Goal: Task Accomplishment & Management: Manage account settings

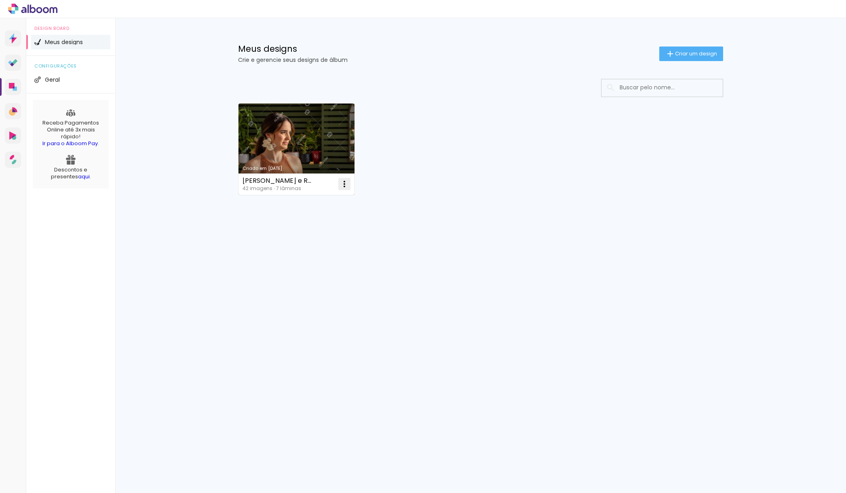
click at [345, 184] on iron-icon at bounding box center [344, 184] width 10 height 10
click at [298, 242] on paper-item "Excluir" at bounding box center [312, 237] width 80 height 16
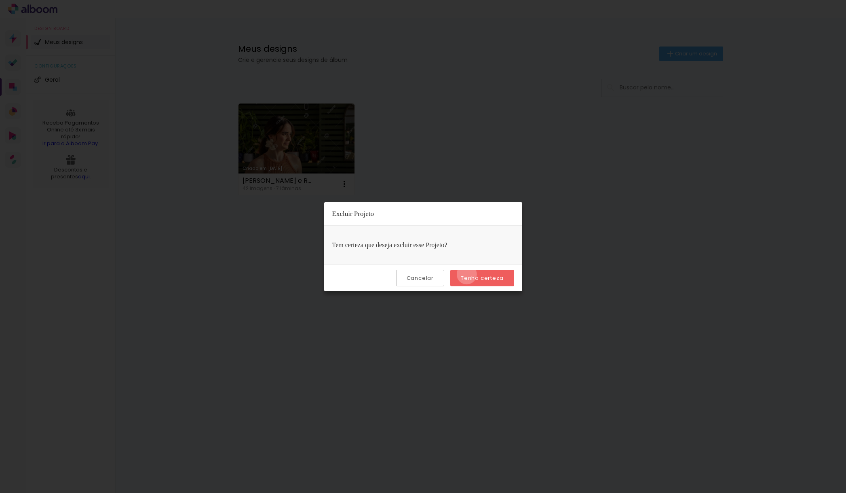
click at [0, 0] on slot "Tenho certeza" at bounding box center [0, 0] width 0 height 0
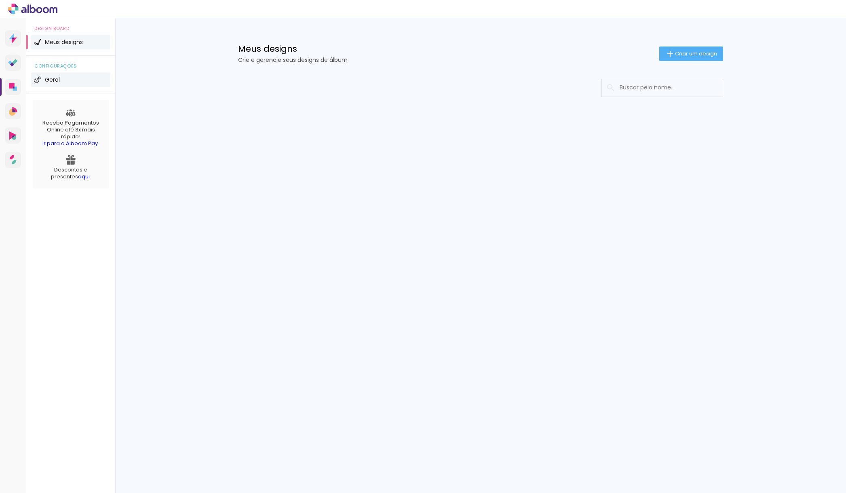
click at [54, 83] on li "Geral" at bounding box center [70, 79] width 79 height 15
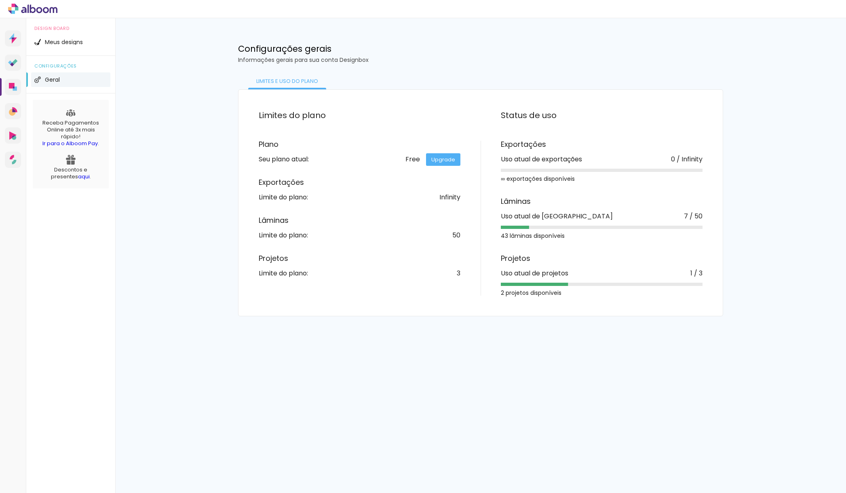
click at [54, 83] on li "Geral" at bounding box center [70, 79] width 79 height 15
click at [440, 159] on link "Upgrade" at bounding box center [443, 159] width 34 height 13
click at [8, 66] on icon at bounding box center [13, 63] width 10 height 8
